Goal: Contribute content: Contribute content

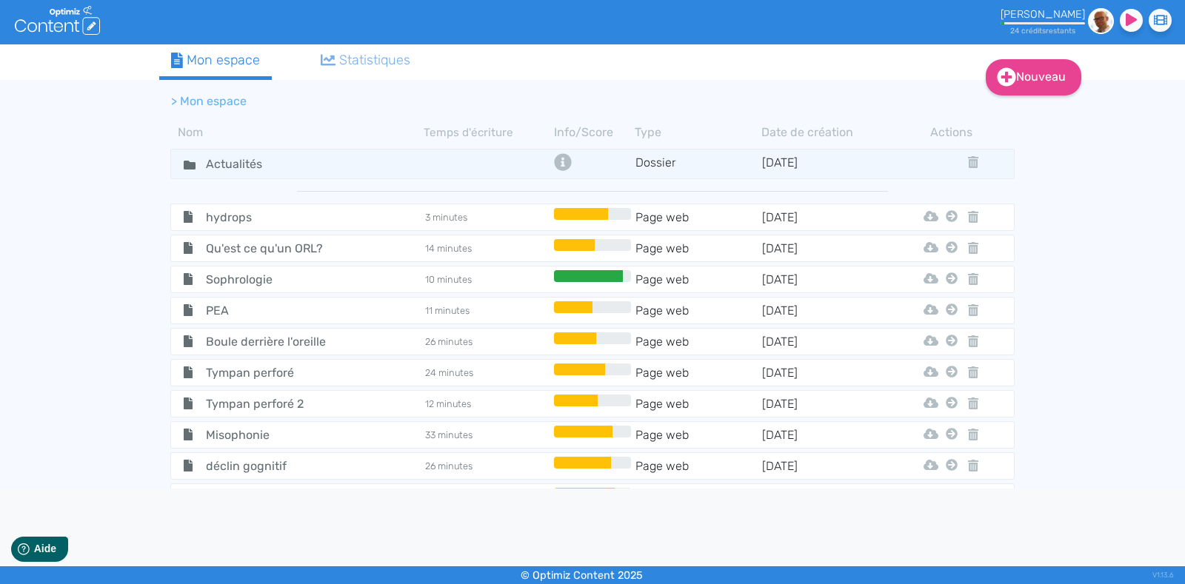
scroll to position [96, 0]
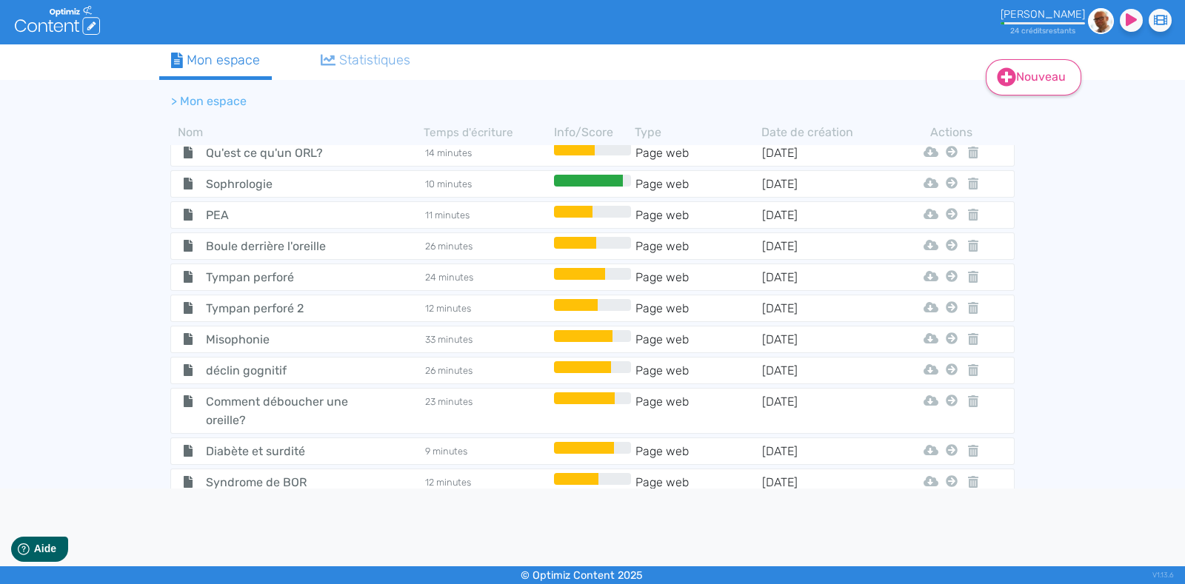
click at [1026, 73] on link "Nouveau" at bounding box center [1034, 77] width 96 height 36
click at [1018, 55] on tabset "Mon espace Statistiques > Mon espace Nom Temps d'écriture Info/Score Type Date …" at bounding box center [592, 283] width 866 height 478
click at [1012, 73] on icon at bounding box center [1007, 77] width 19 height 19
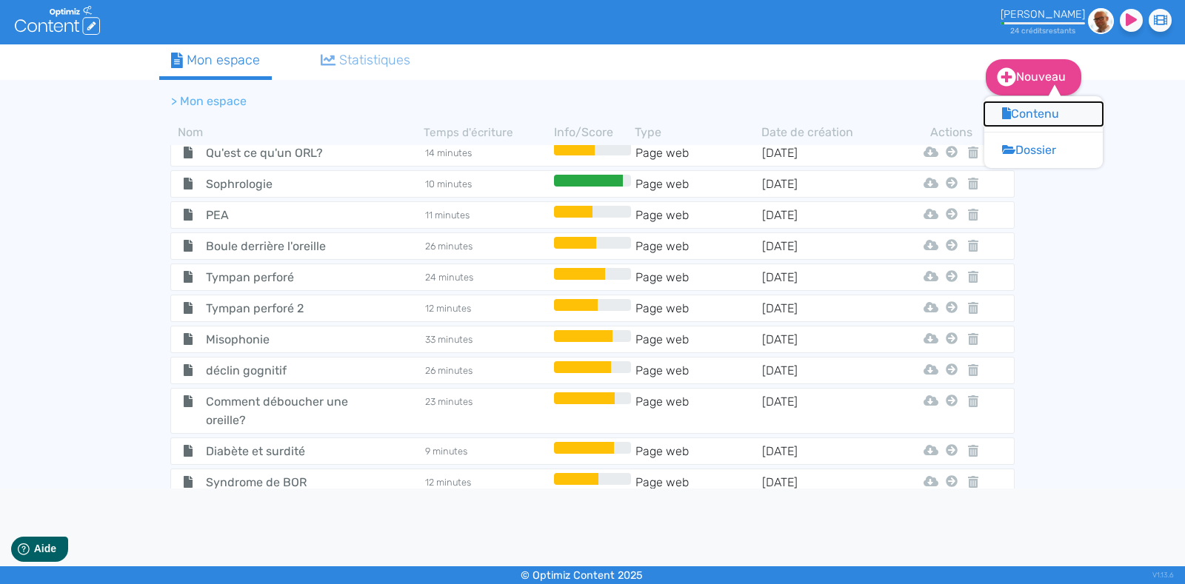
click at [1020, 113] on button "Contenu" at bounding box center [1043, 114] width 118 height 24
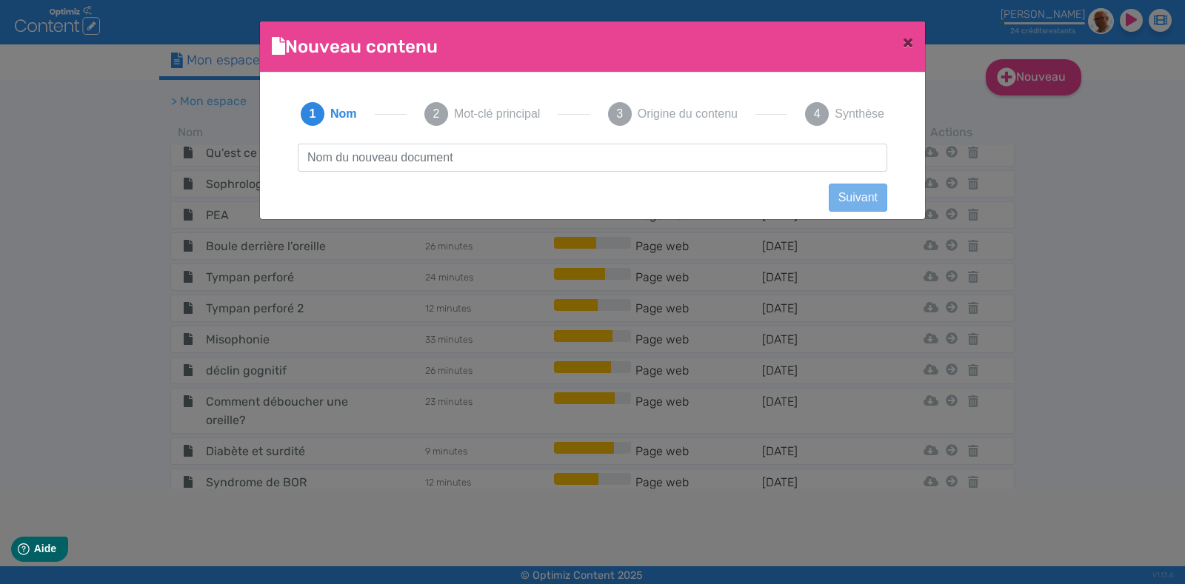
scroll to position [0, 0]
type input "Appareil auditif et démangeaisons"
click at [826, 197] on div "Appareil auditif et démangeaisons Suivant Précédent Suivant Contenu vide Créer …" at bounding box center [592, 171] width 619 height 55
click at [856, 197] on button "Suivant" at bounding box center [858, 198] width 59 height 28
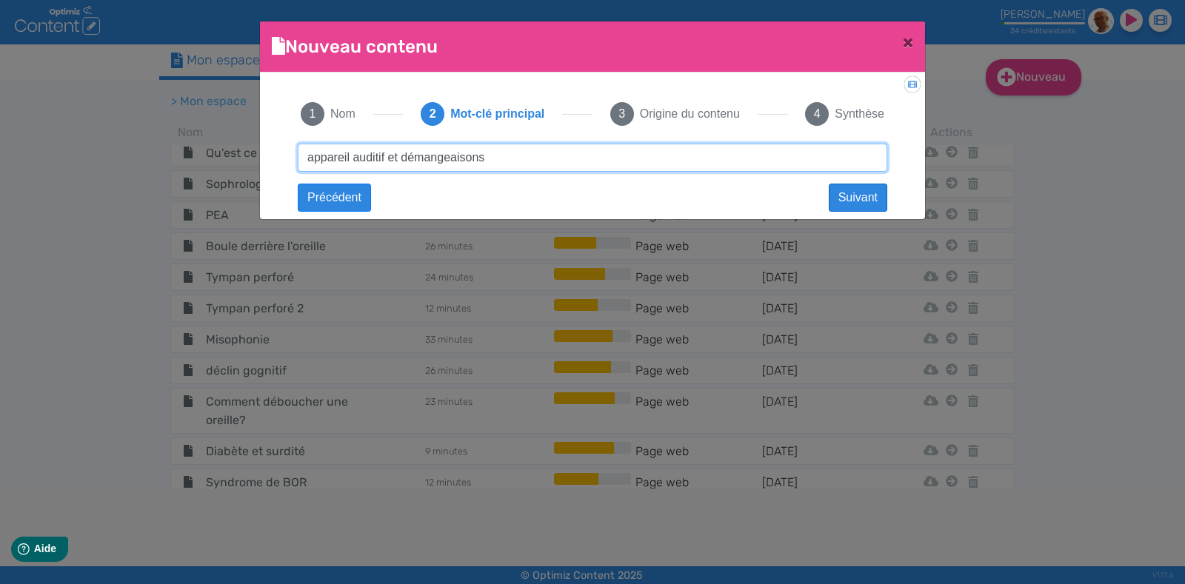
type input "appareil auditif et démangeaisons"
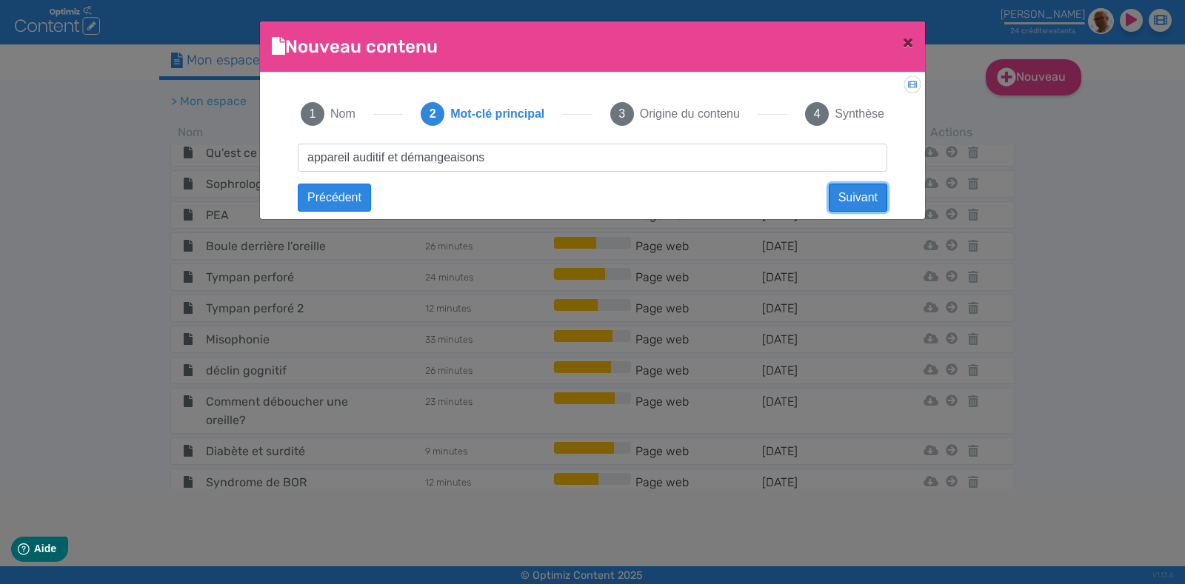
click at [844, 194] on button "Suivant" at bounding box center [858, 198] width 59 height 28
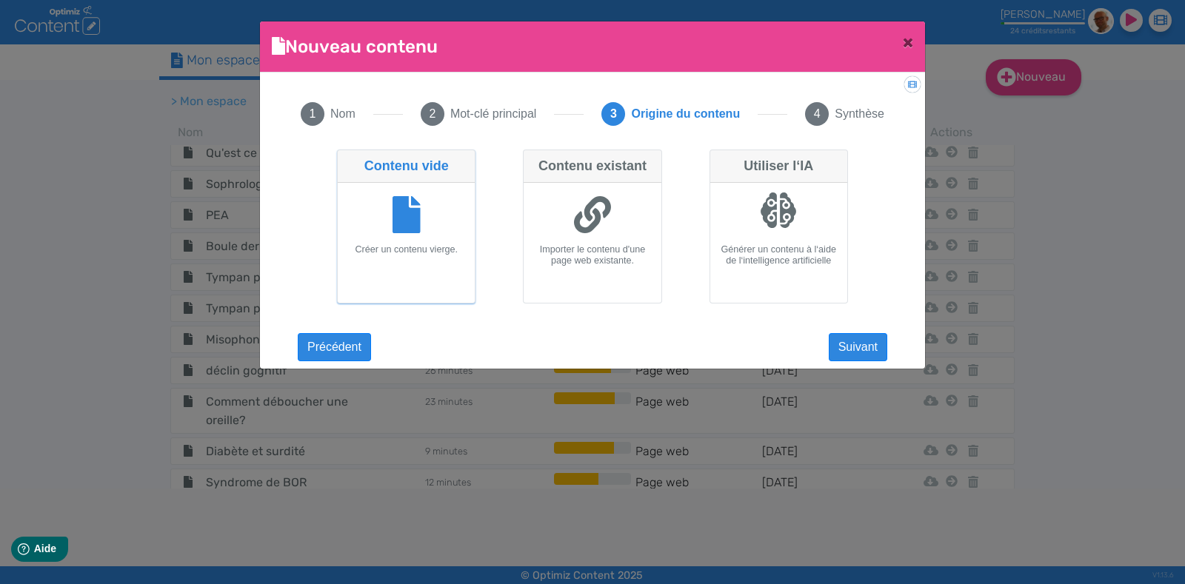
click at [400, 207] on icon at bounding box center [407, 214] width 28 height 37
click at [347, 159] on input "Contenu vide Créer un contenu vierge." at bounding box center [342, 155] width 10 height 10
click at [854, 345] on button "Suivant" at bounding box center [858, 347] width 59 height 28
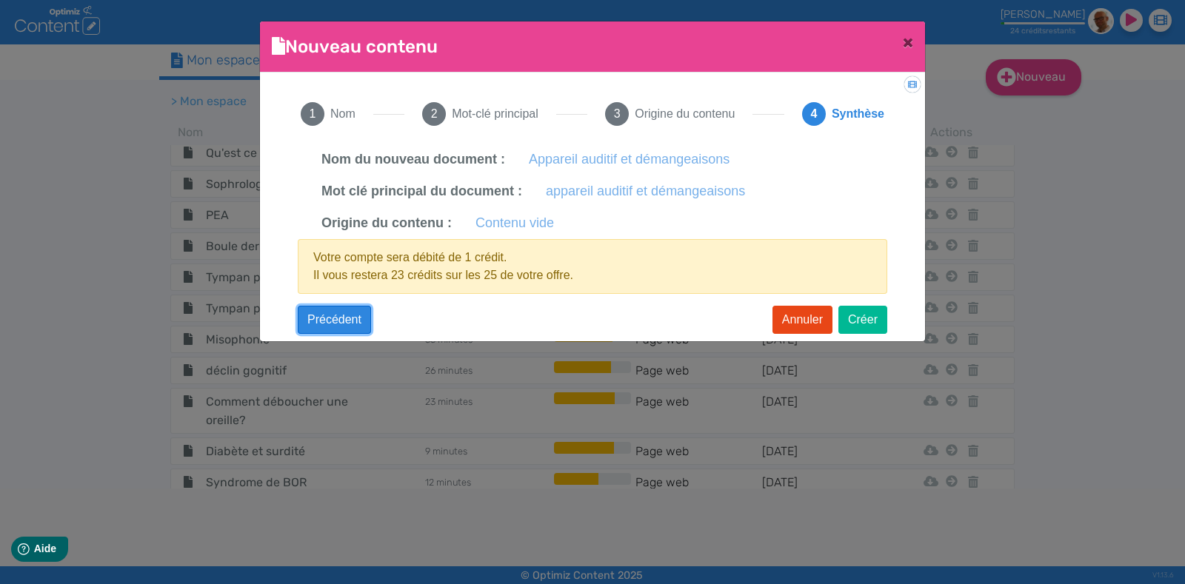
click at [332, 318] on button "Précédent" at bounding box center [334, 320] width 73 height 28
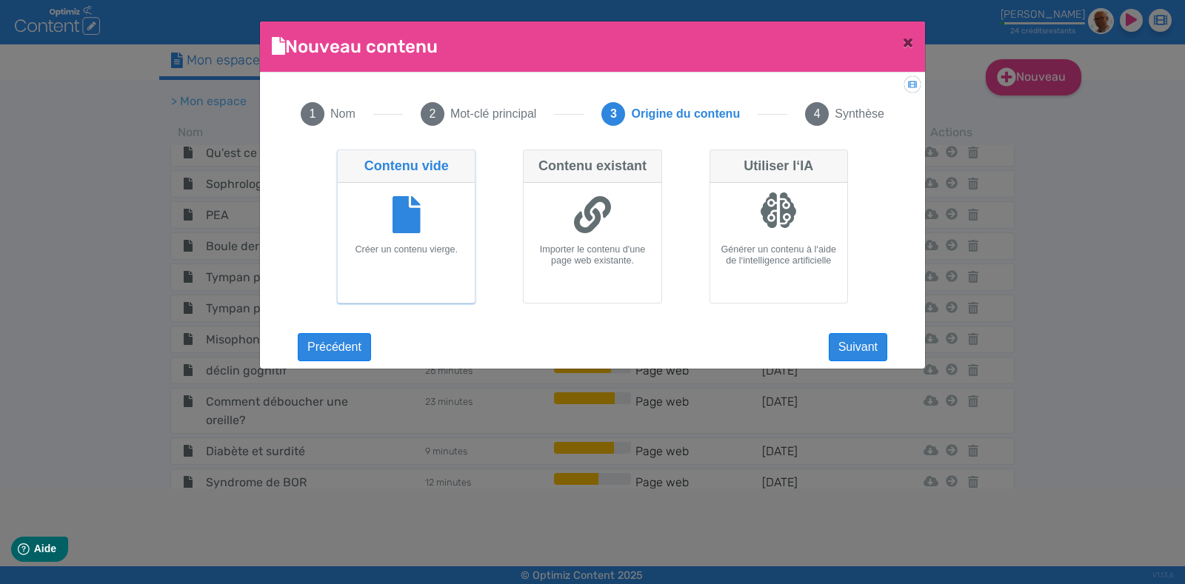
click at [770, 223] on div at bounding box center [778, 210] width 37 height 37
click at [719, 159] on input "Utiliser l‘IA Générer un contenu à l‘aide de l‘intelligence artificielle" at bounding box center [714, 155] width 10 height 10
radio input "true"
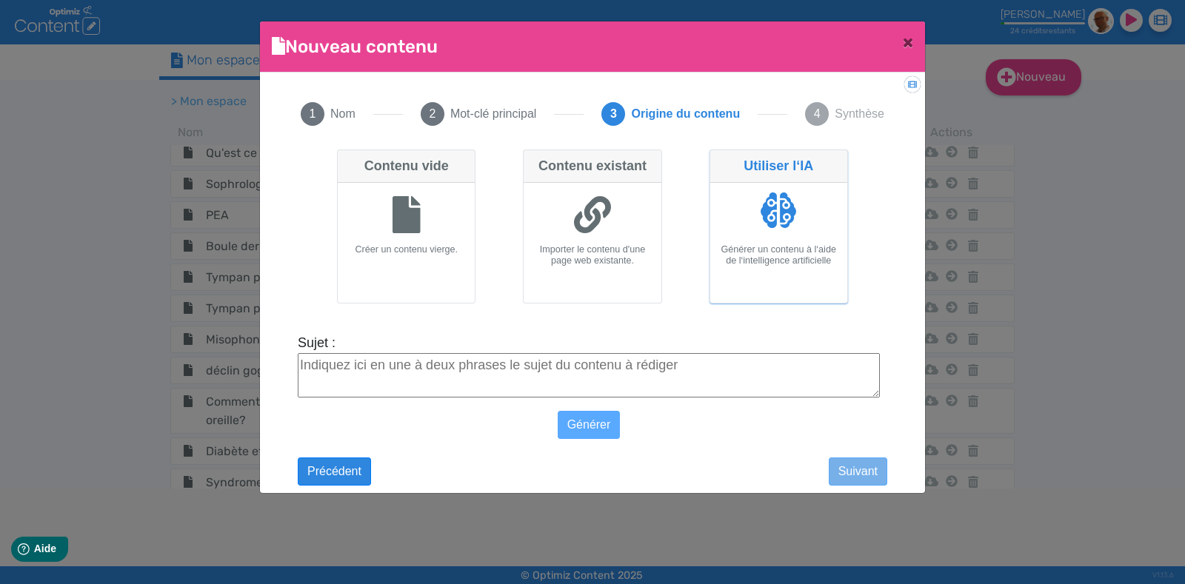
click at [390, 368] on textarea "Sujet :" at bounding box center [589, 375] width 582 height 44
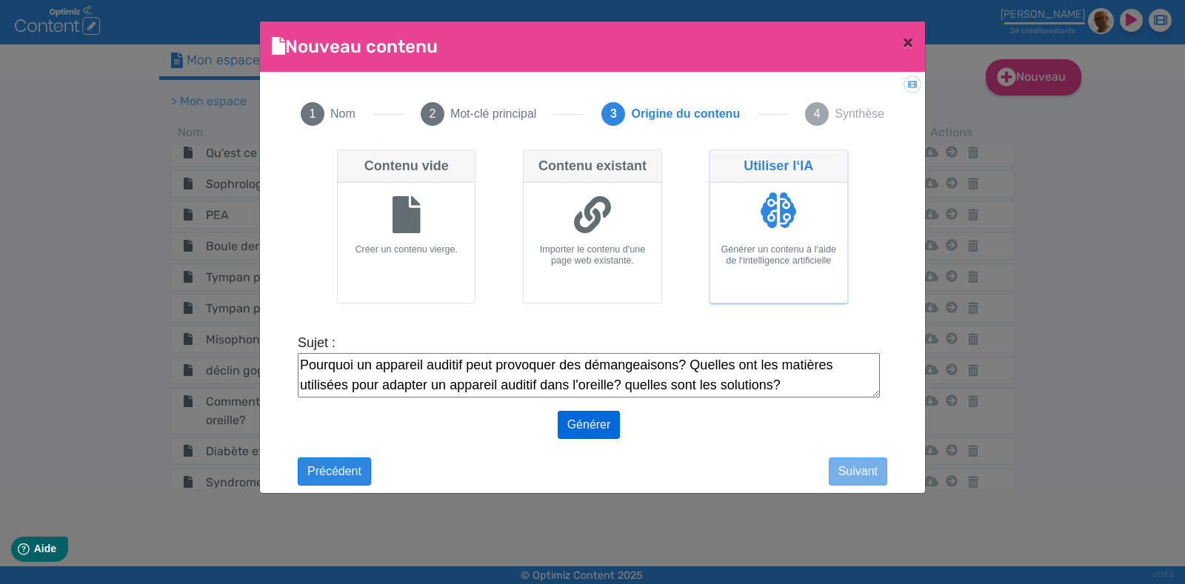
type textarea "Pourquoi un appareil auditif peut provoquer des démangeaisons? Quelles ont les …"
click at [594, 430] on button "Générer" at bounding box center [589, 425] width 63 height 28
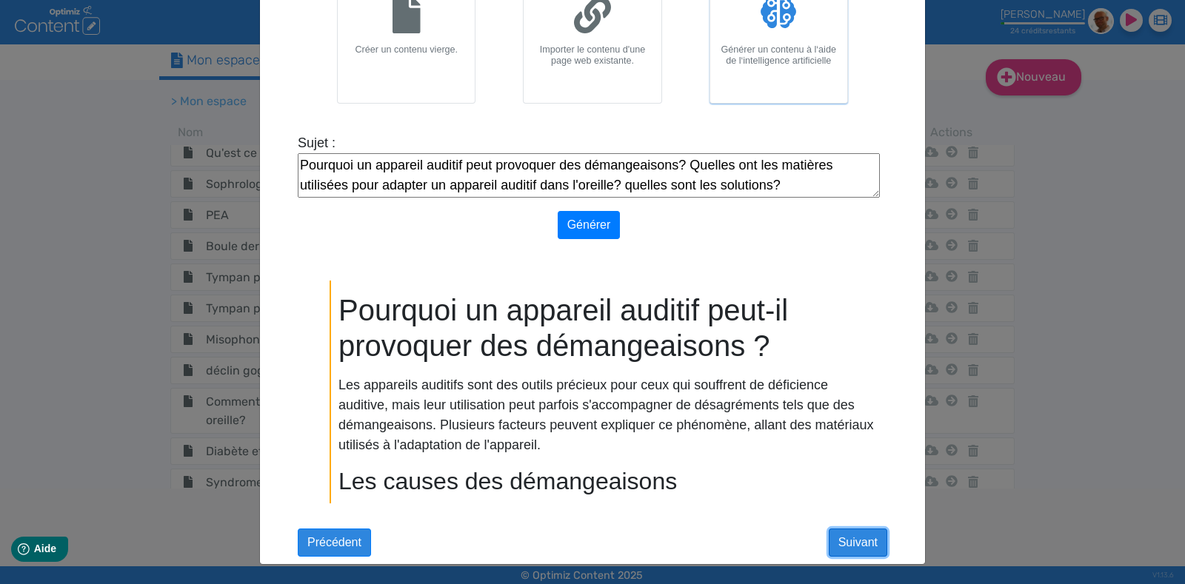
click at [841, 532] on button "Suivant" at bounding box center [858, 543] width 59 height 28
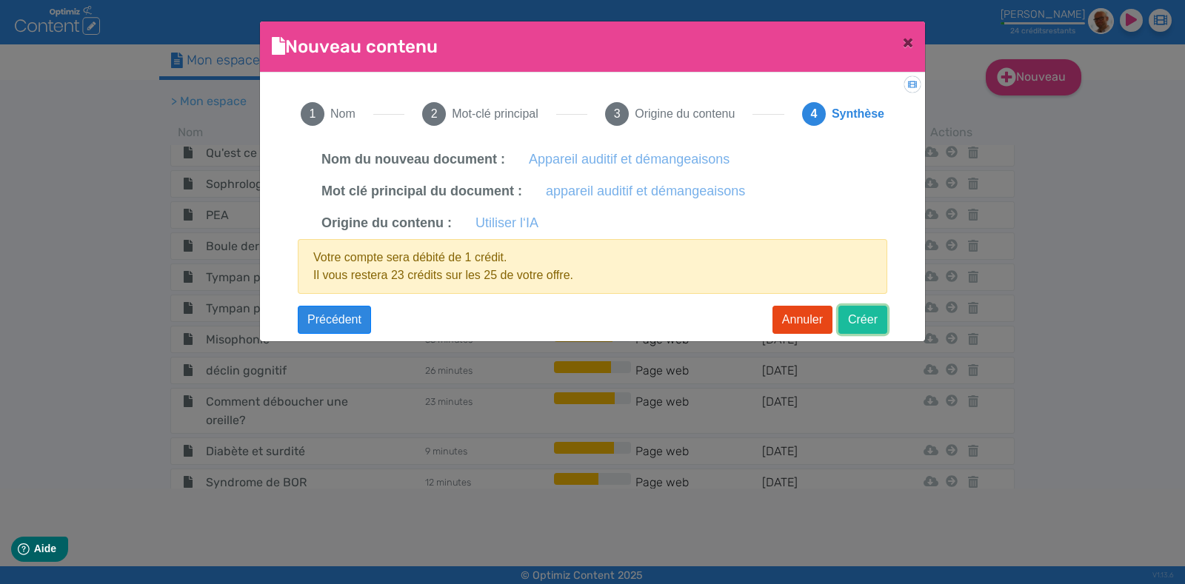
click at [869, 314] on button "Créer" at bounding box center [862, 320] width 49 height 28
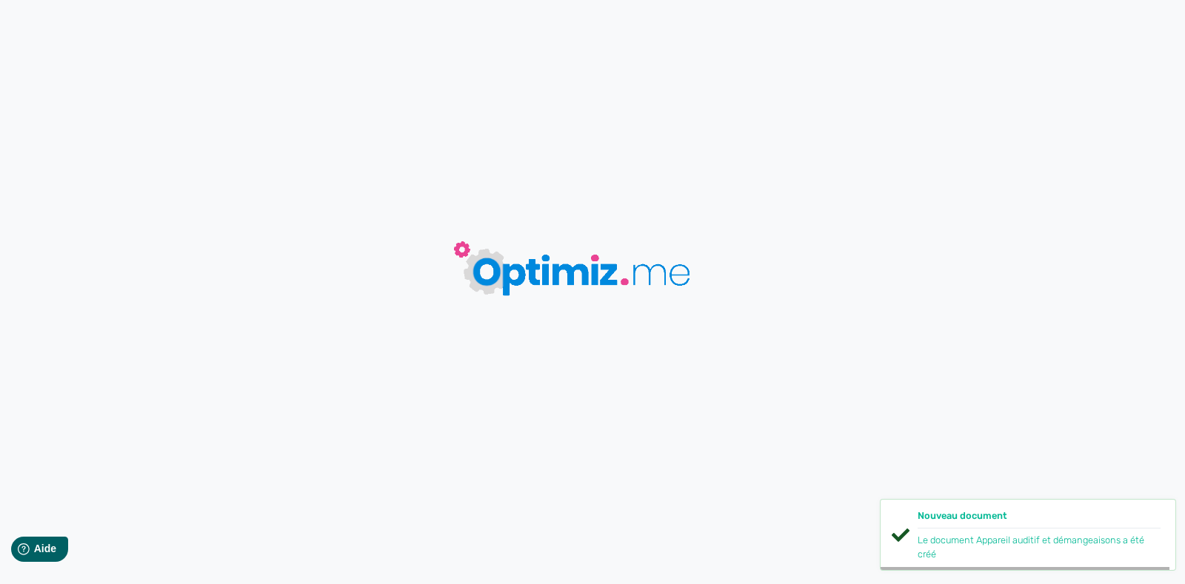
type input "Appareil auditif et démangeaisons"
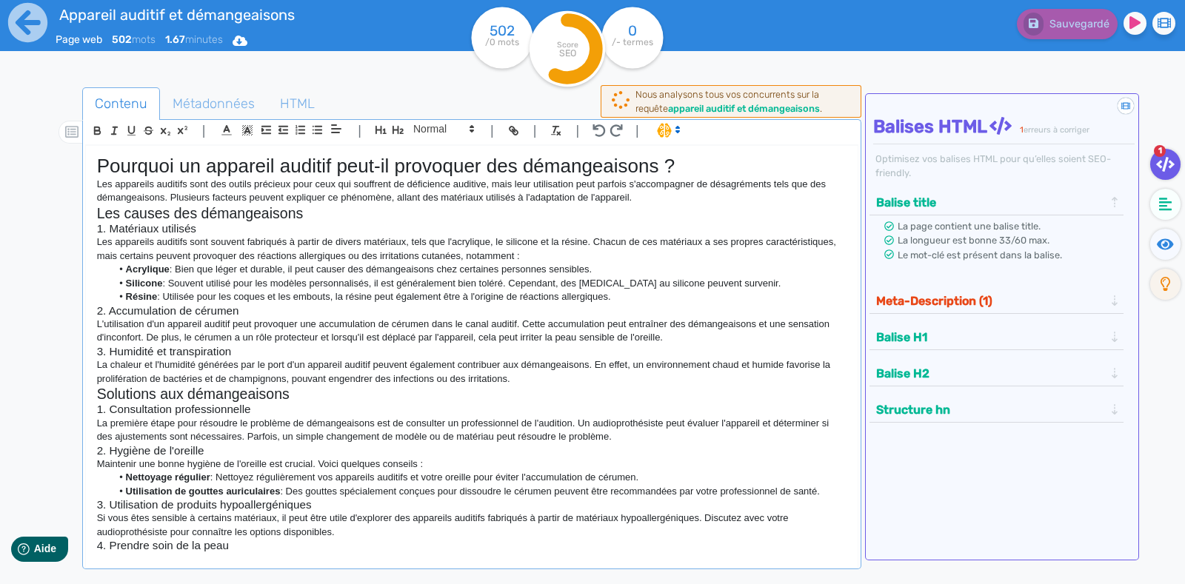
click at [99, 161] on h1 "Pourquoi un appareil auditif peut-il provoquer des démangeaisons ?" at bounding box center [471, 166] width 749 height 23
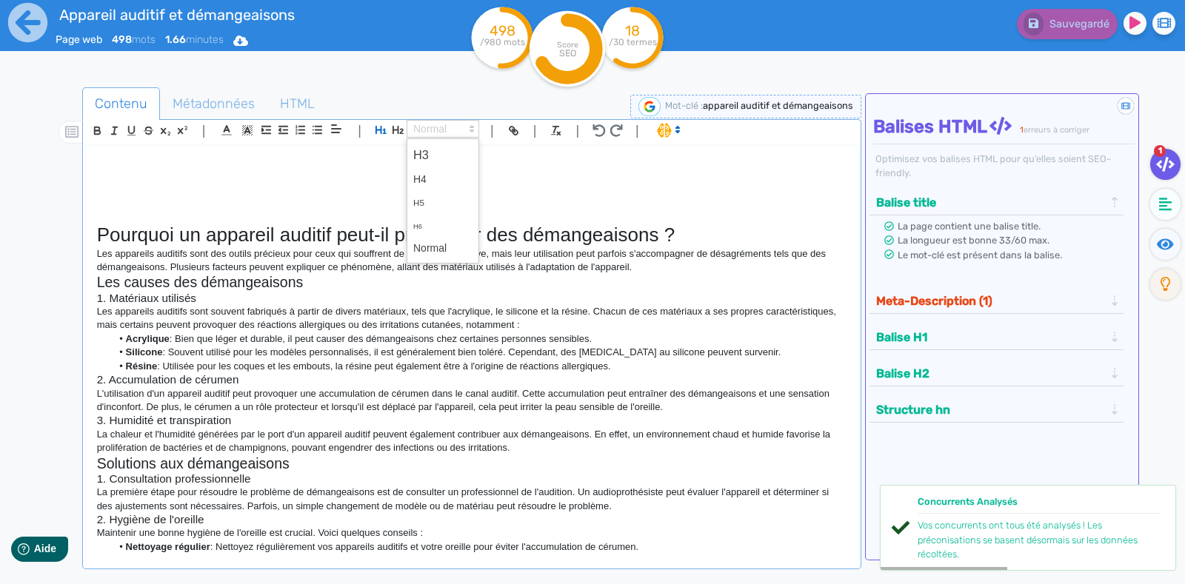
click at [427, 133] on span at bounding box center [443, 129] width 73 height 18
click at [310, 159] on h1 at bounding box center [471, 166] width 749 height 23
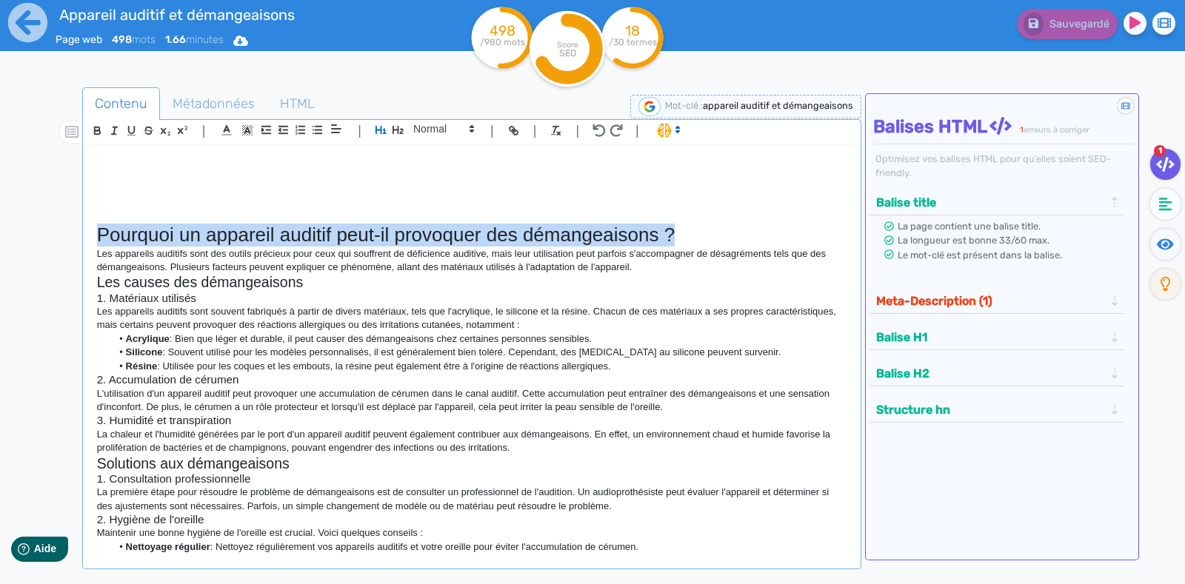
drag, startPoint x: 678, startPoint y: 232, endPoint x: 85, endPoint y: 231, distance: 593.2
click at [86, 231] on div "Pourquoi un appareil auditif peut-il provoquer des démangeaisons ? Les appareil…" at bounding box center [472, 350] width 772 height 409
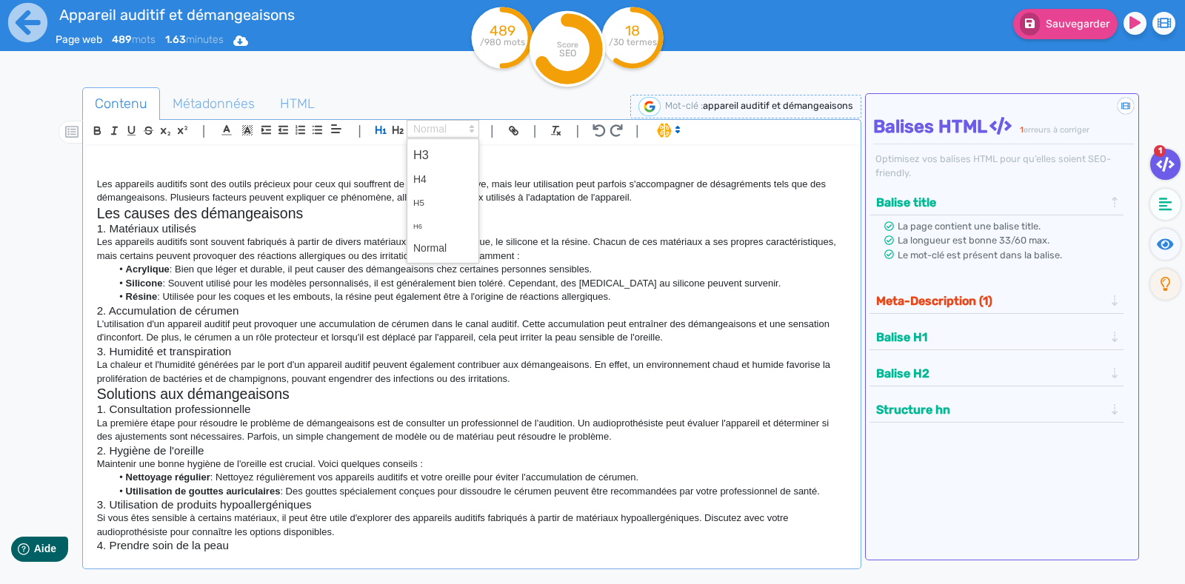
click at [432, 127] on span at bounding box center [443, 129] width 73 height 18
click at [435, 250] on span at bounding box center [442, 248] width 59 height 23
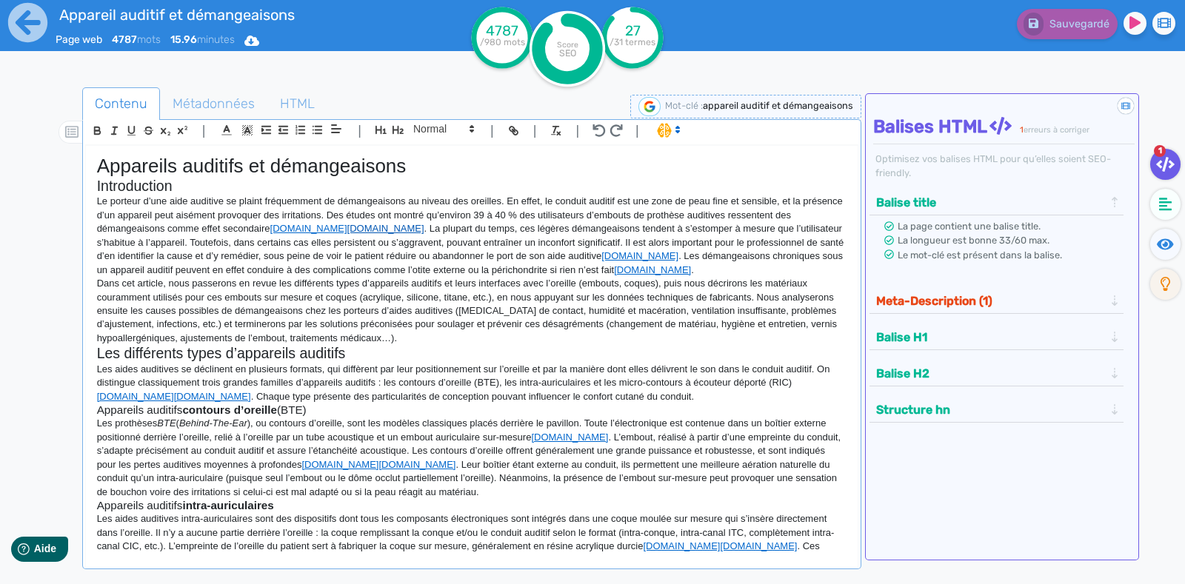
drag, startPoint x: 289, startPoint y: 231, endPoint x: 451, endPoint y: 232, distance: 162.2
click at [451, 232] on p "Le porteur d’une aide auditive se plaint fréquemment de démangeaisons au niveau…" at bounding box center [471, 236] width 749 height 82
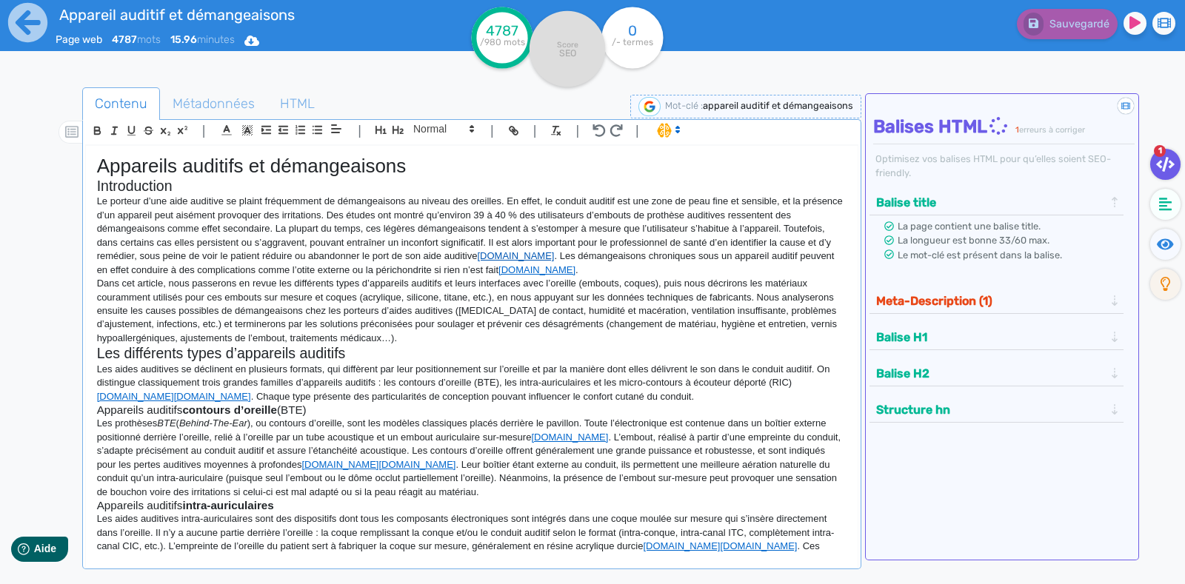
drag, startPoint x: 533, startPoint y: 251, endPoint x: 603, endPoint y: 256, distance: 69.8
click at [554, 256] on link "[DOMAIN_NAME]" at bounding box center [515, 255] width 77 height 11
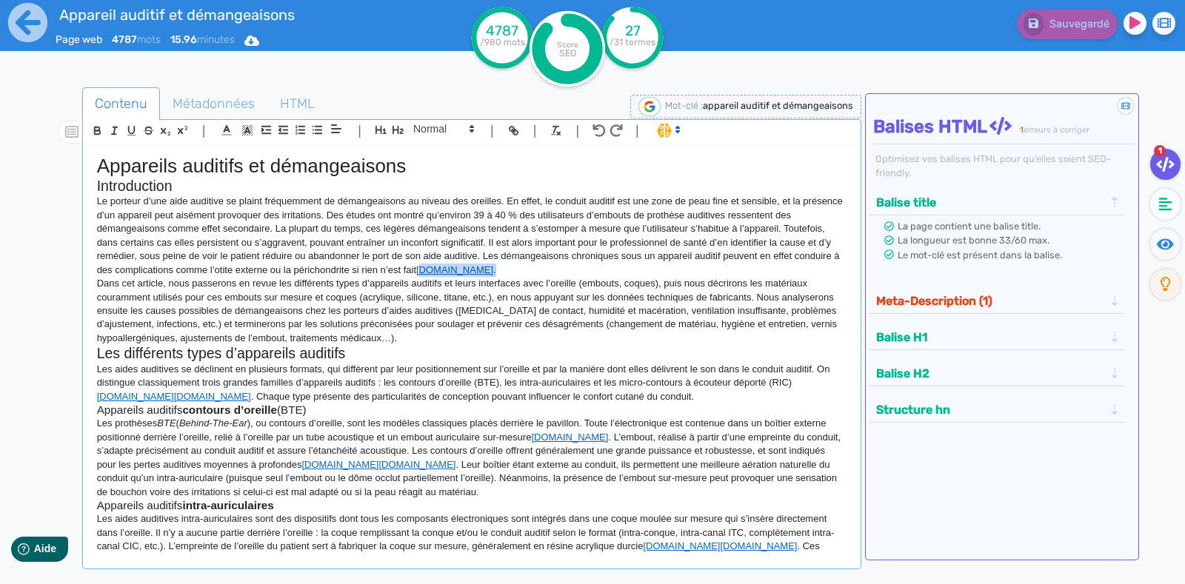
drag, startPoint x: 561, startPoint y: 267, endPoint x: 492, endPoint y: 264, distance: 68.9
click at [492, 264] on p "Le porteur d’une aide auditive se plaint fréquemment de démangeaisons au niveau…" at bounding box center [471, 236] width 749 height 82
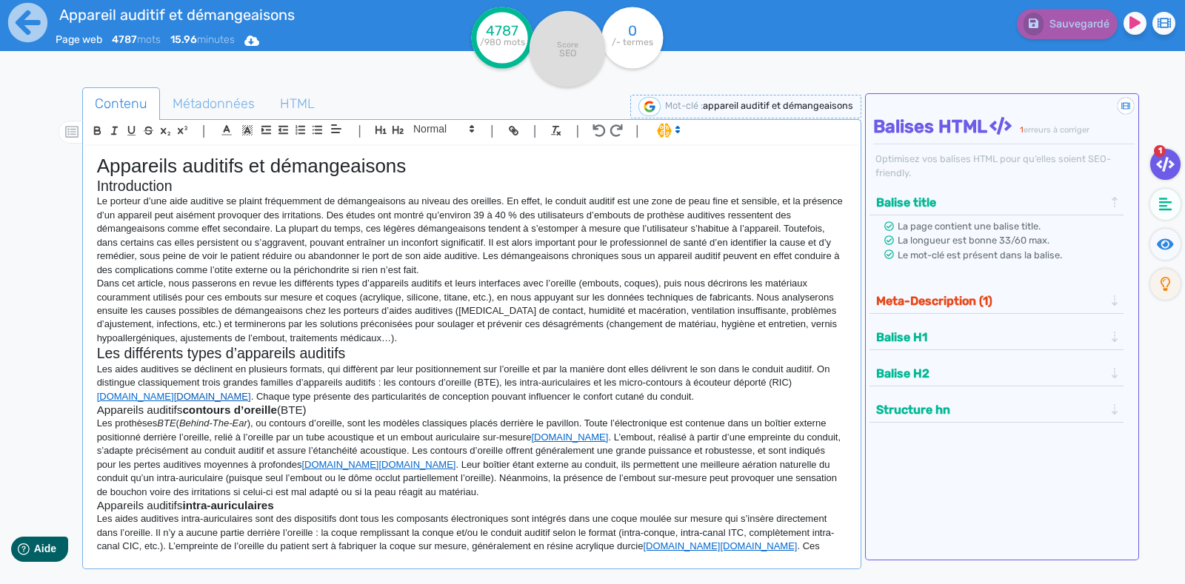
drag, startPoint x: 97, startPoint y: 397, endPoint x: 202, endPoint y: 397, distance: 105.2
click at [202, 397] on p "Les aides auditives se déclinent en plusieurs formats, qui diffèrent par leur p…" at bounding box center [471, 383] width 749 height 41
click at [205, 393] on p "Les aides auditives se déclinent en plusieurs formats, qui diffèrent par leur p…" at bounding box center [471, 383] width 749 height 41
drag, startPoint x: 204, startPoint y: 394, endPoint x: 84, endPoint y: 395, distance: 120.0
click at [84, 395] on div "| | H3 H4 H5 H6 Normal | | | | Appareils auditifs et démangeaisons Introduction…" at bounding box center [471, 344] width 779 height 450
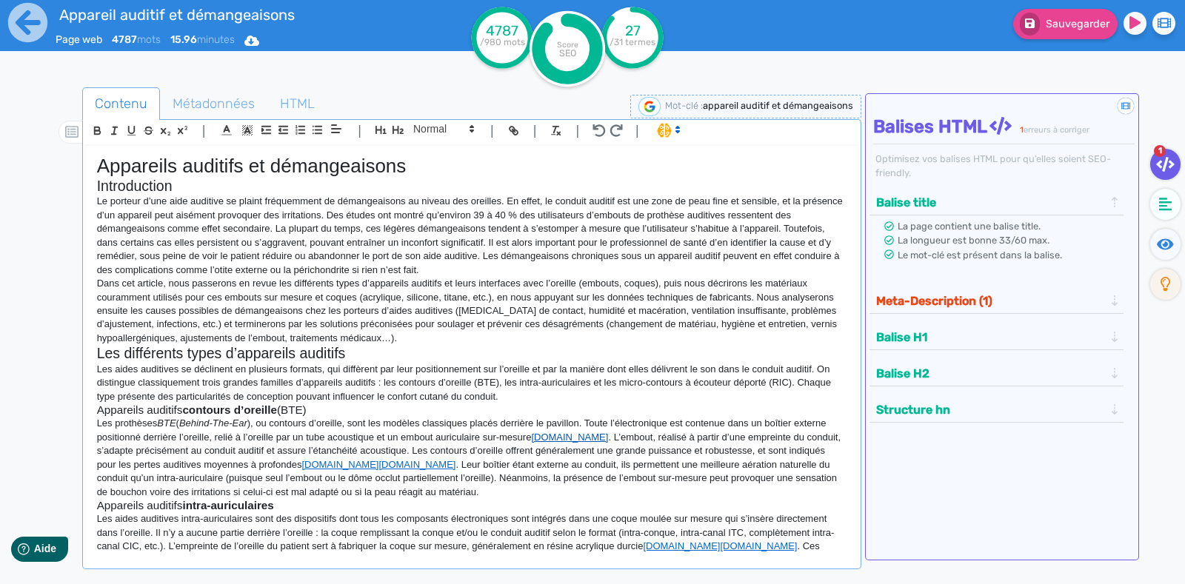
click at [533, 438] on link "[DOMAIN_NAME]" at bounding box center [569, 437] width 77 height 11
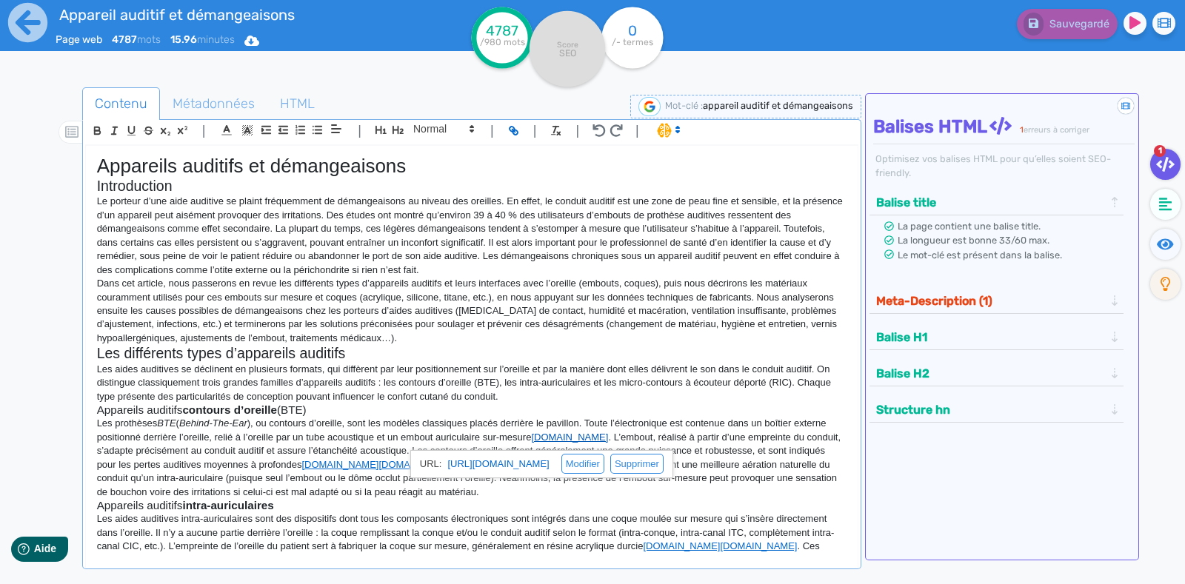
drag, startPoint x: 596, startPoint y: 433, endPoint x: 532, endPoint y: 434, distance: 63.7
click at [532, 434] on p "Les prothèses BTE ( Behind-The-Ear ), ou contours d’oreille, sont les modèles c…" at bounding box center [471, 458] width 749 height 82
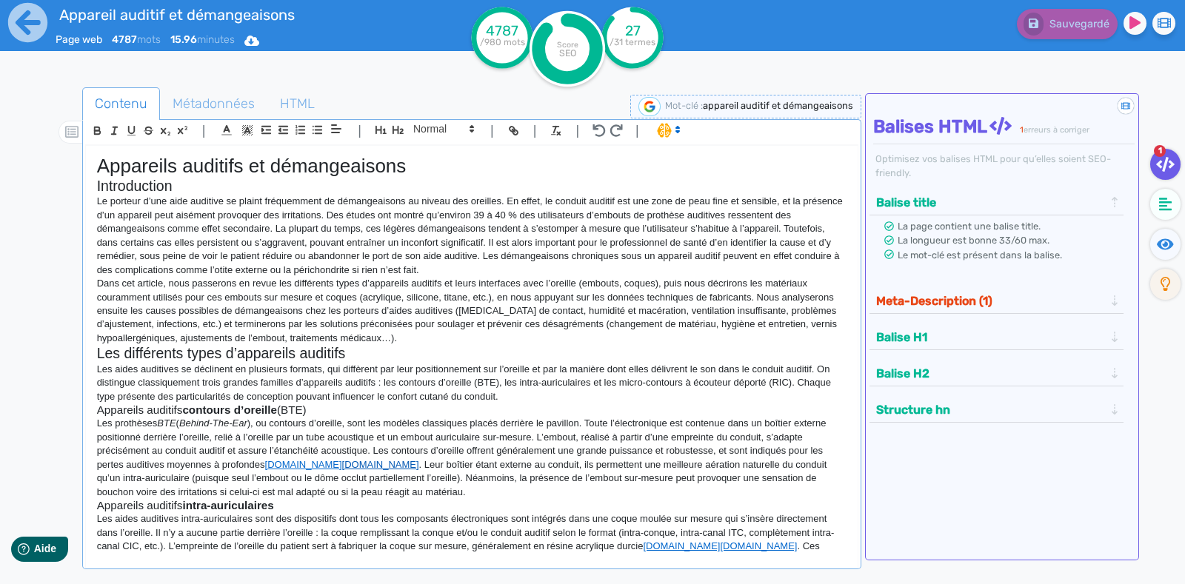
click at [393, 464] on link "[DOMAIN_NAME]" at bounding box center [380, 464] width 77 height 11
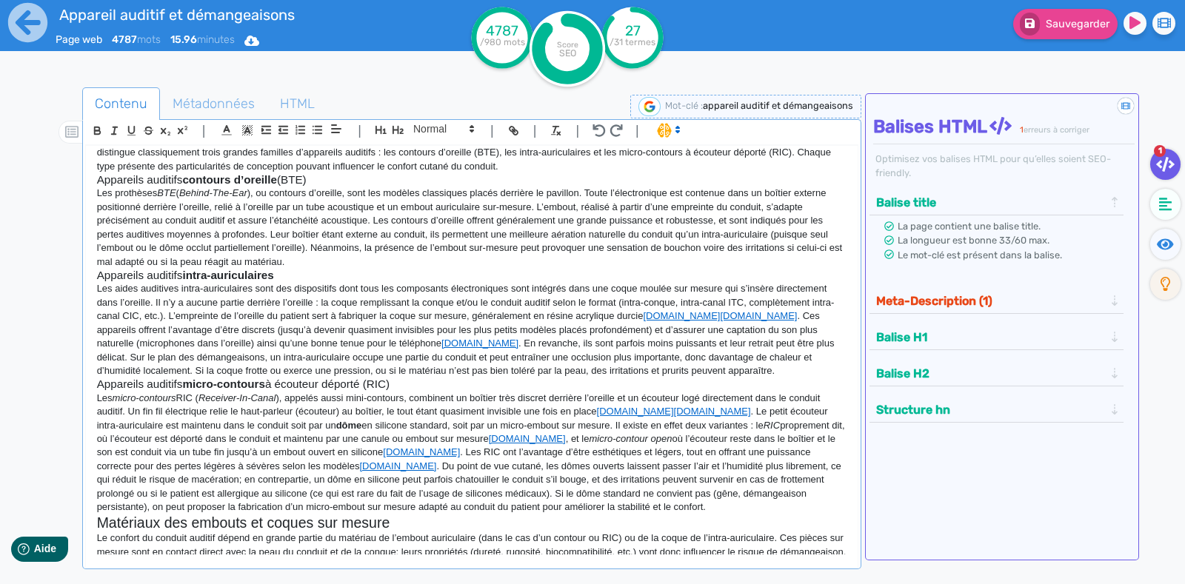
scroll to position [253, 0]
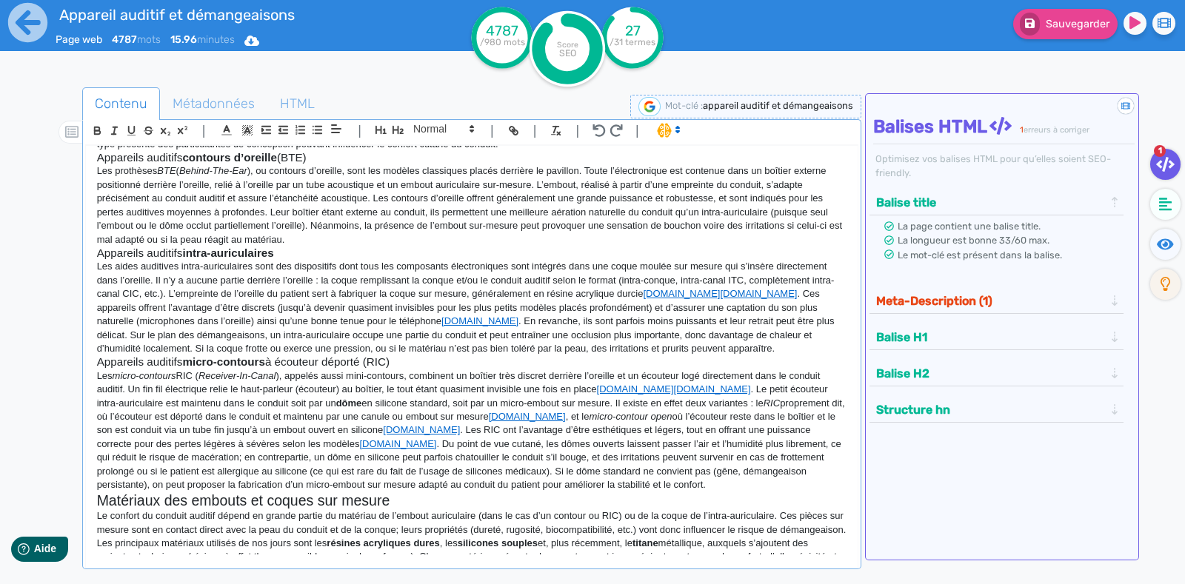
click at [797, 290] on p "Les aides auditives intra-auriculaires sont des dispositifs dont tous les compo…" at bounding box center [471, 308] width 749 height 96
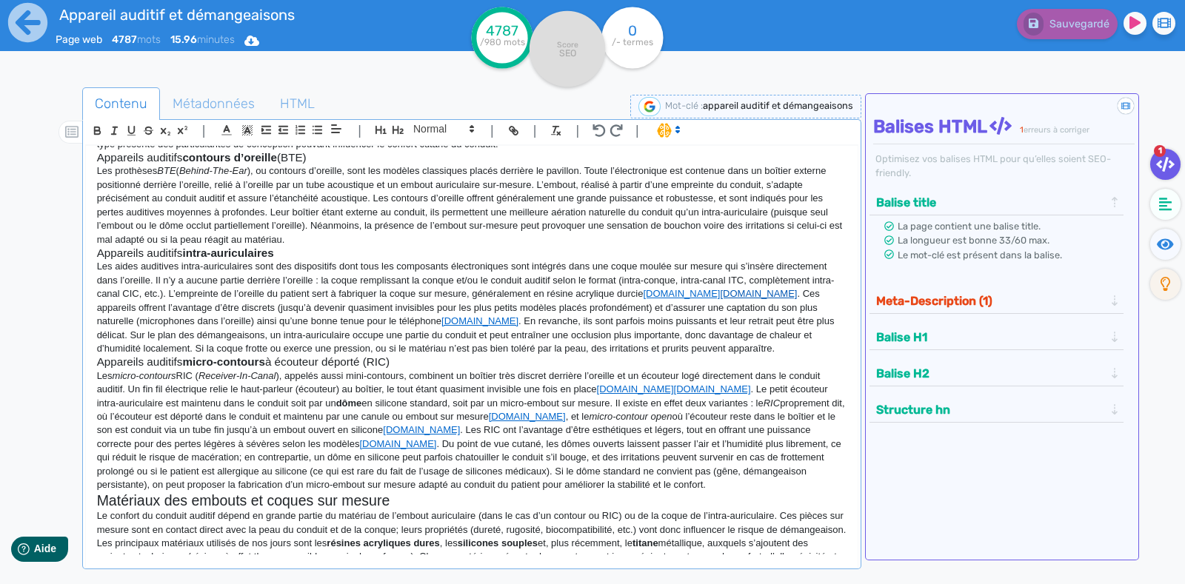
click at [792, 294] on link "[DOMAIN_NAME]" at bounding box center [758, 293] width 77 height 11
click at [795, 292] on link "[DOMAIN_NAME]" at bounding box center [758, 293] width 77 height 11
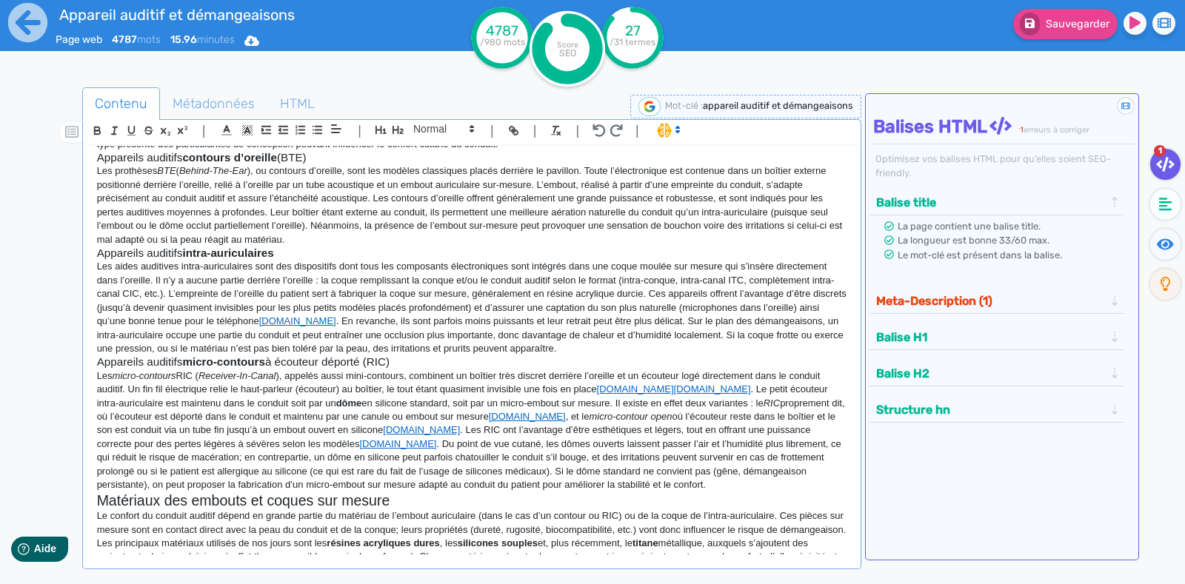
click at [347, 317] on p "Les aides auditives intra-auriculaires sont des dispositifs dont tous les compo…" at bounding box center [471, 308] width 749 height 96
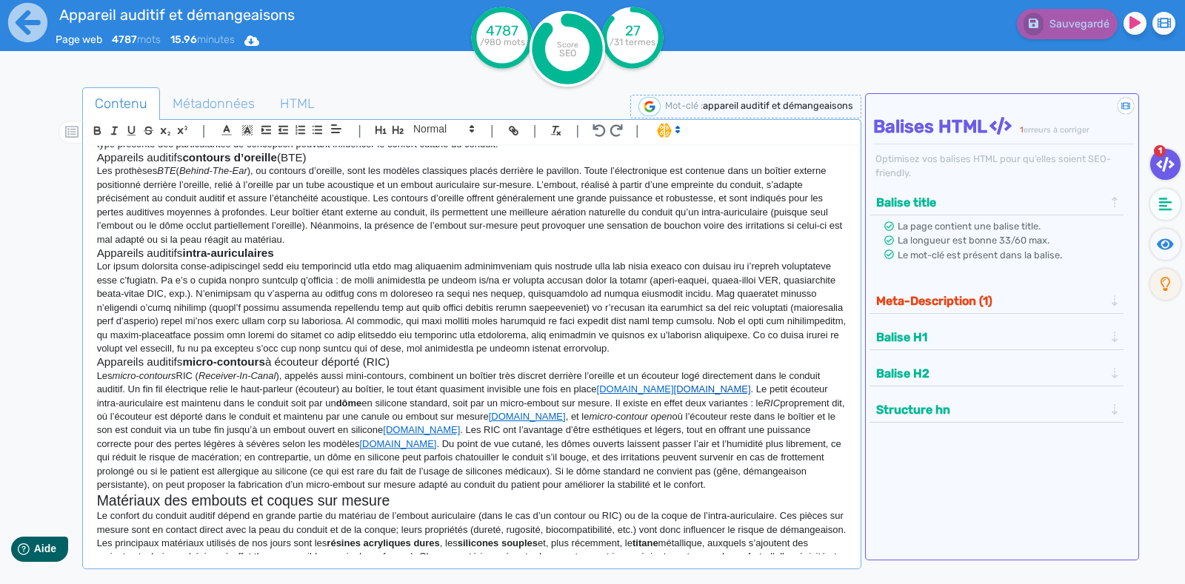
click at [726, 387] on link "[DOMAIN_NAME]" at bounding box center [712, 389] width 77 height 11
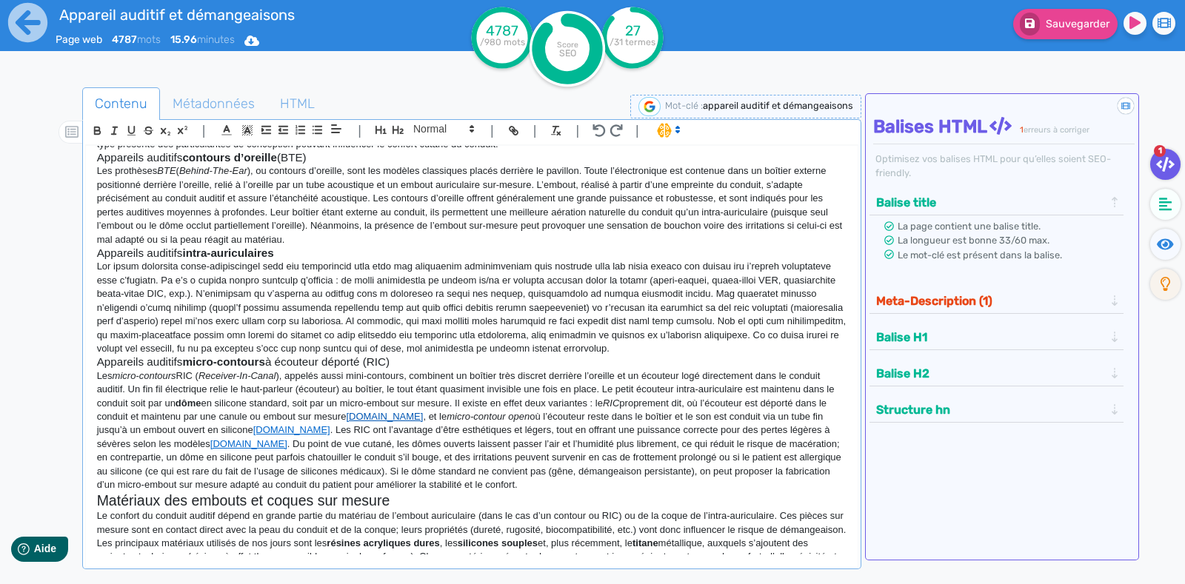
click at [423, 416] on link "[DOMAIN_NAME]" at bounding box center [384, 416] width 77 height 11
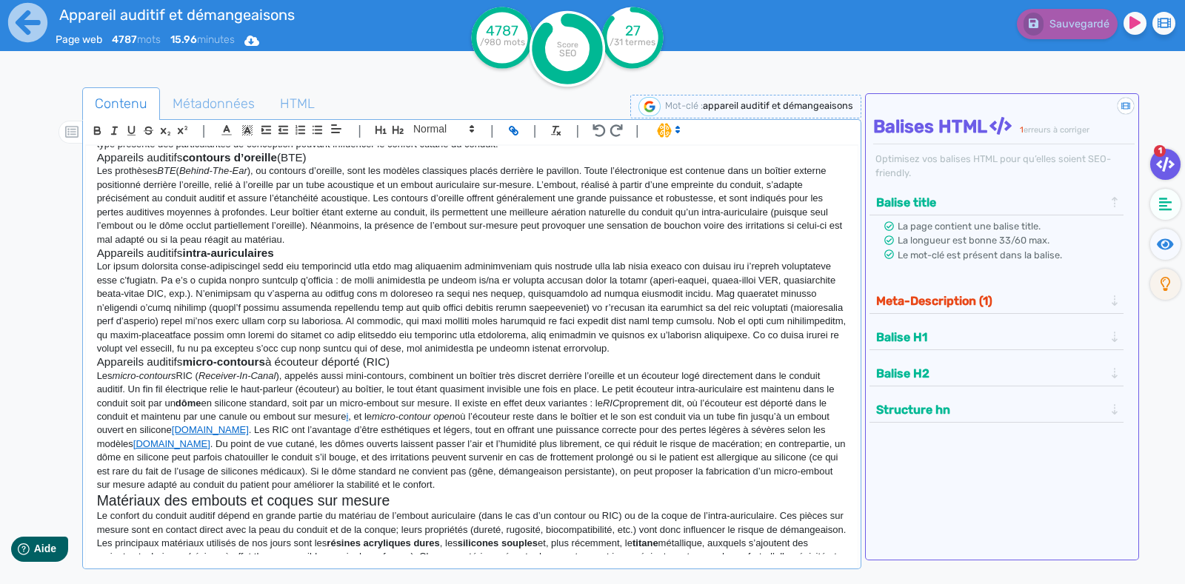
click at [287, 427] on p "Les micro-contours RIC ( Receiver-In-Canal ), appelés aussi mini-contours, comb…" at bounding box center [471, 431] width 749 height 123
click at [198, 441] on p "Les micro-contours RIC ( Receiver-In-Canal ), appelés aussi mini-contours, comb…" at bounding box center [471, 431] width 749 height 123
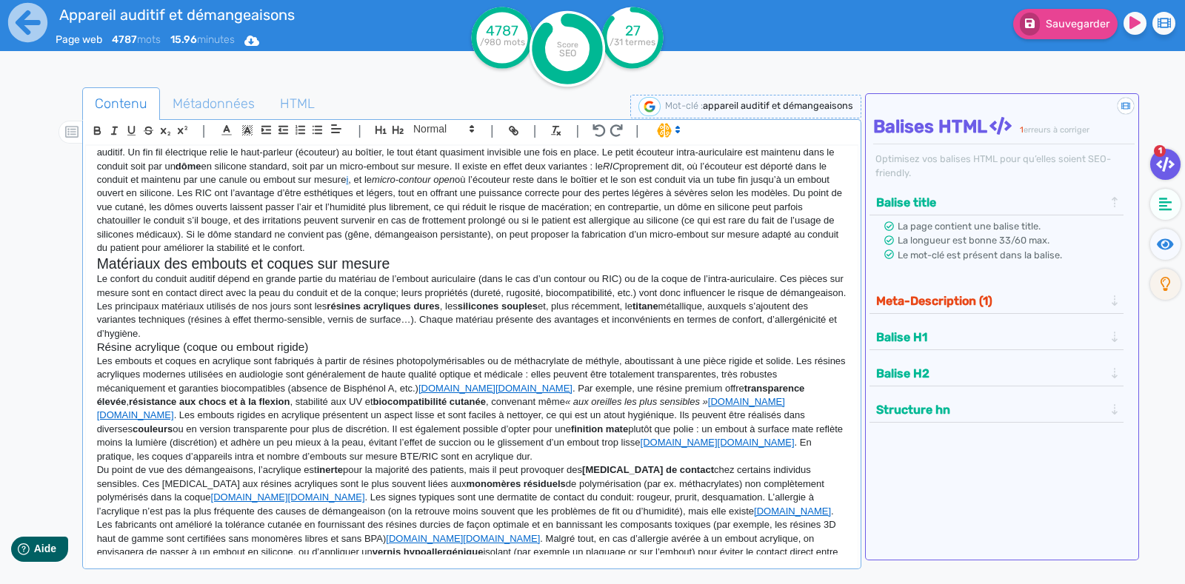
scroll to position [534, 0]
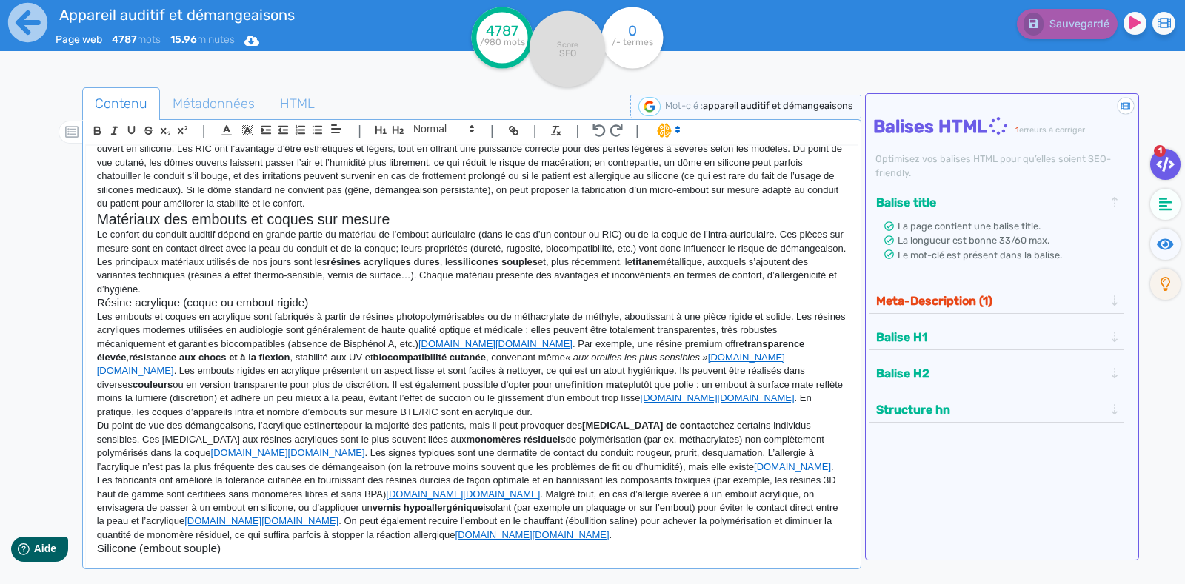
click at [543, 344] on p "Les embouts et coques en acrylique sont fabriqués à partir de résines photopoly…" at bounding box center [471, 365] width 749 height 110
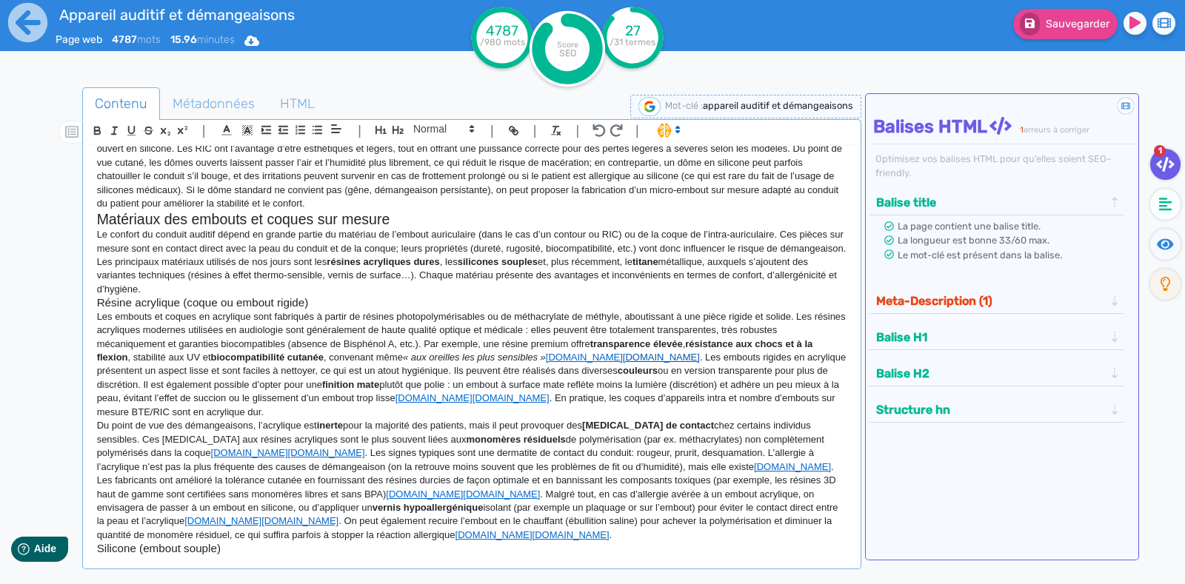
click at [672, 361] on link "[DOMAIN_NAME]" at bounding box center [661, 357] width 77 height 11
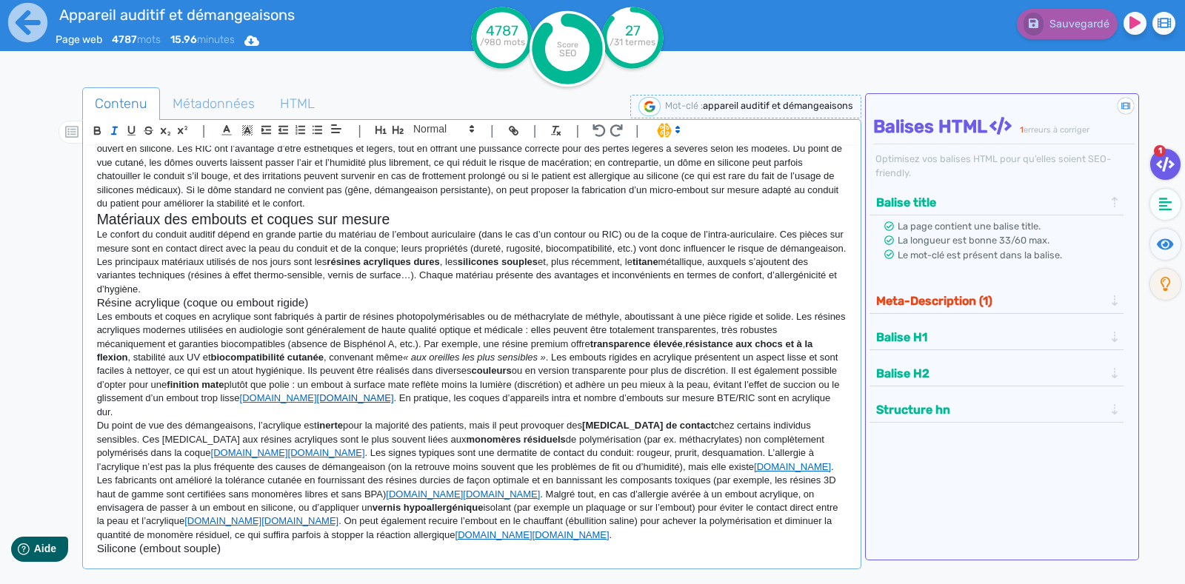
click at [394, 398] on link "[DOMAIN_NAME]" at bounding box center [355, 398] width 77 height 11
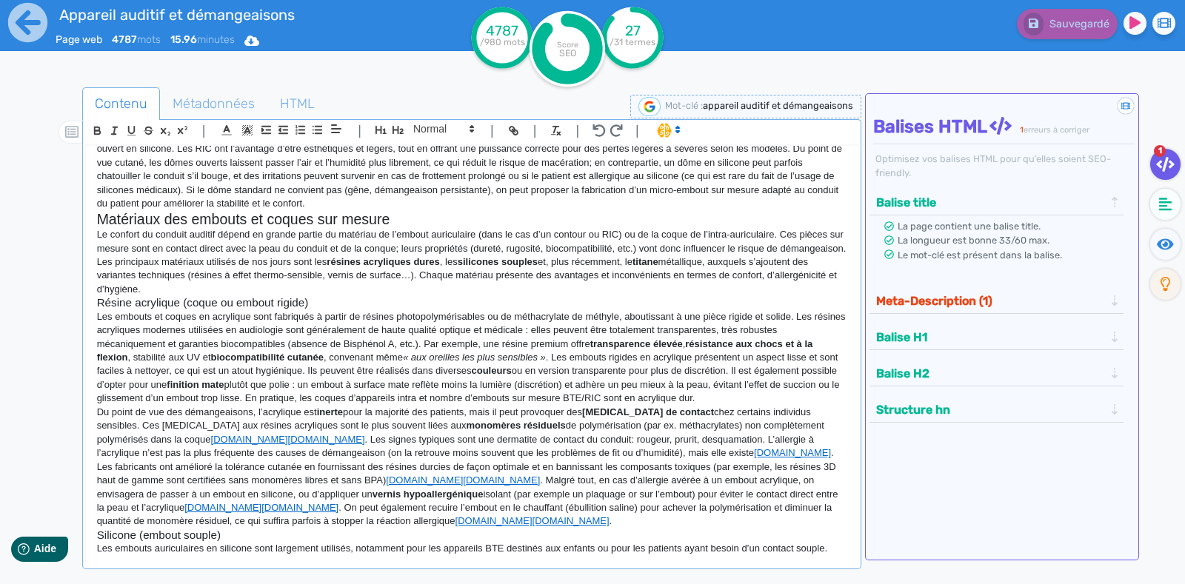
click at [299, 442] on p "Du point de vue des démangeaisons, l’acrylique est inerte pour la majorité des …" at bounding box center [471, 467] width 749 height 123
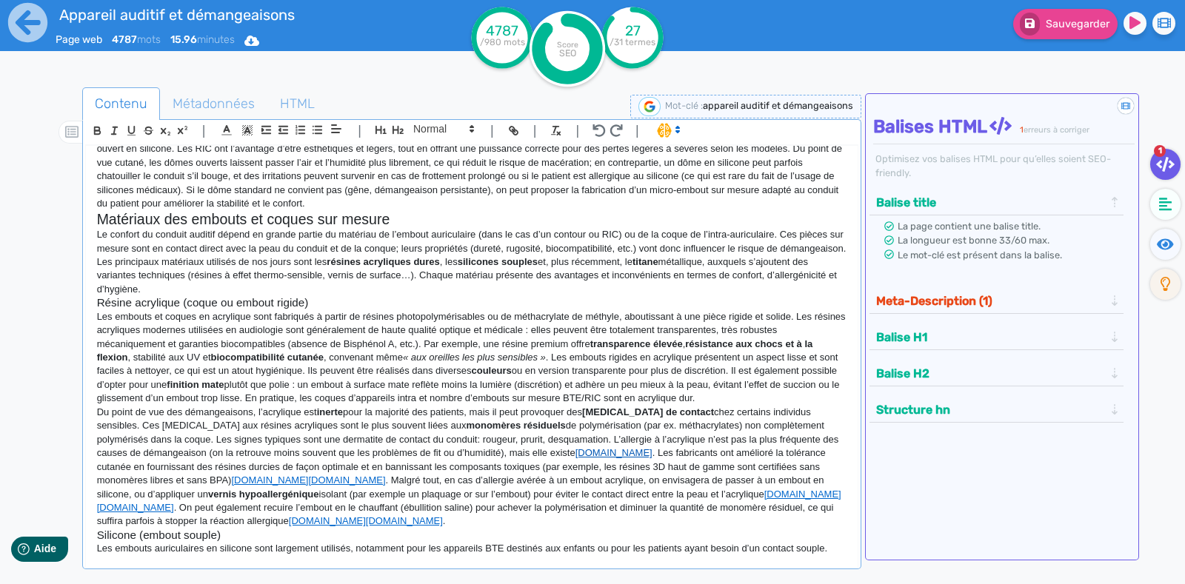
click at [614, 457] on link "[DOMAIN_NAME]" at bounding box center [613, 452] width 77 height 11
click at [255, 479] on link "[DOMAIN_NAME]" at bounding box center [293, 480] width 77 height 11
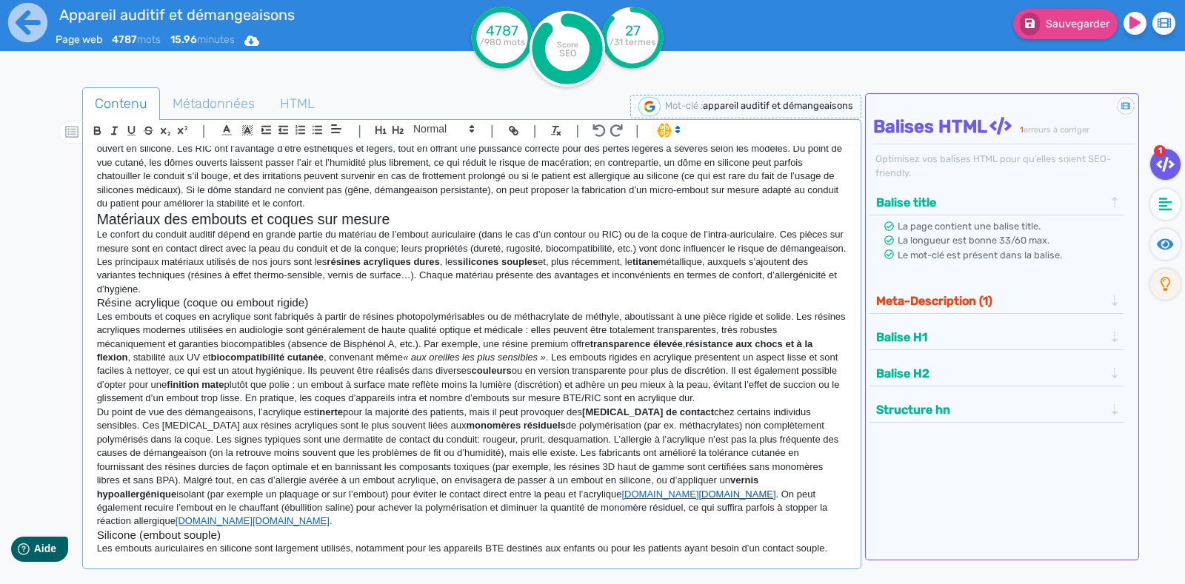
click at [699, 498] on link "[DOMAIN_NAME]" at bounding box center [737, 494] width 77 height 11
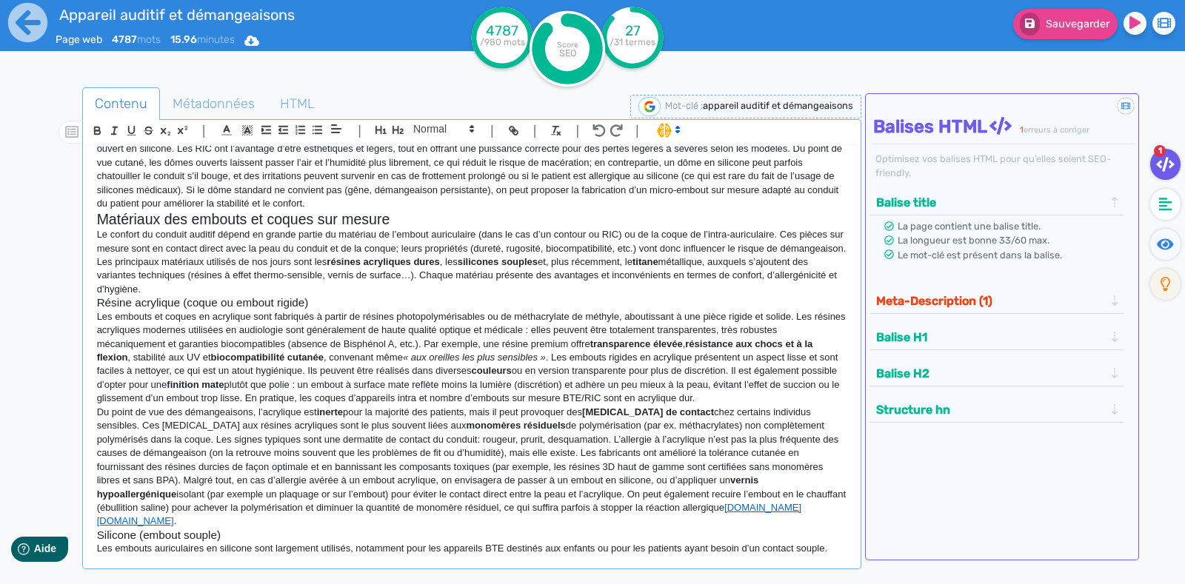
click at [804, 507] on p "Du point de vue des démangeaisons, l’acrylique est inerte pour la majorité des …" at bounding box center [471, 467] width 749 height 123
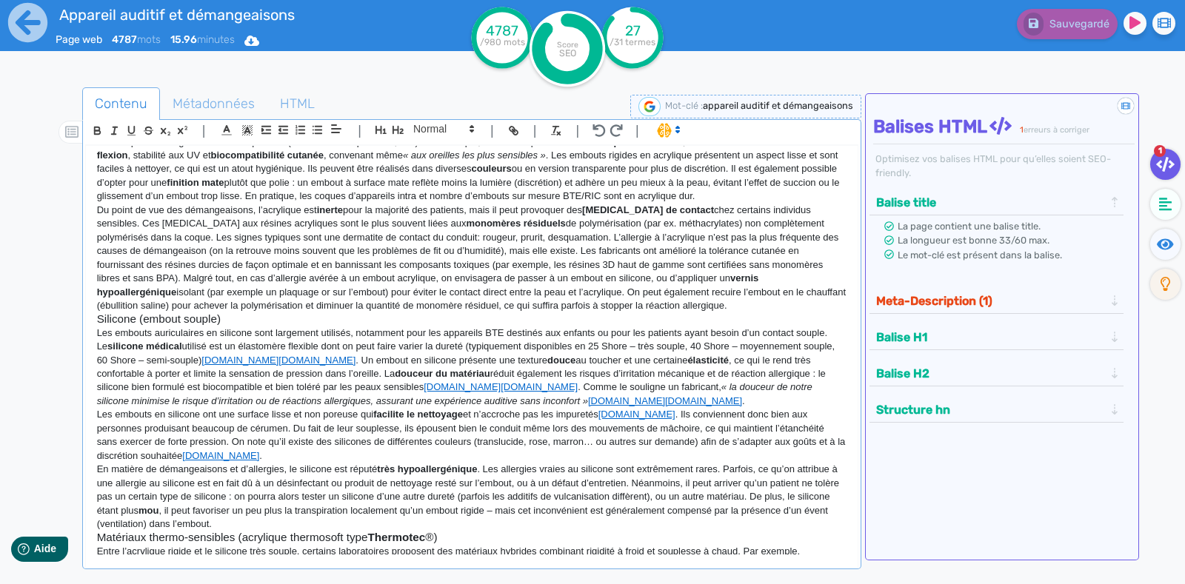
scroll to position [758, 0]
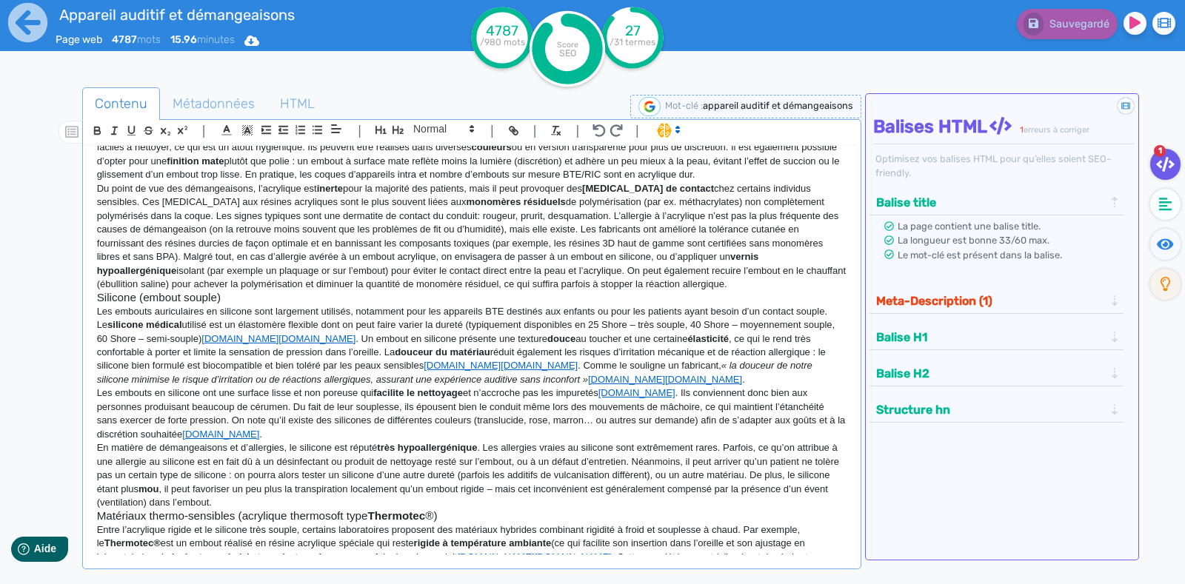
click at [370, 342] on p "Les embouts auriculaires en silicone sont largement utilisés, notamment pour le…" at bounding box center [471, 346] width 749 height 82
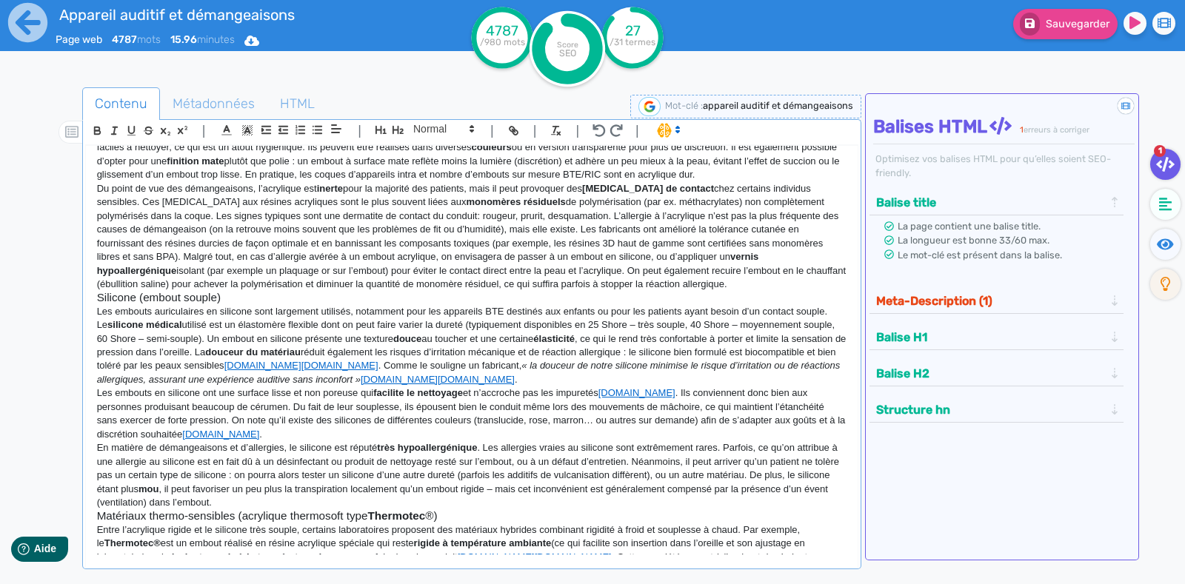
click at [440, 363] on p "Les embouts auriculaires en silicone sont largement utilisés, notamment pour le…" at bounding box center [471, 346] width 749 height 82
click at [355, 375] on link "[DOMAIN_NAME]" at bounding box center [316, 379] width 77 height 11
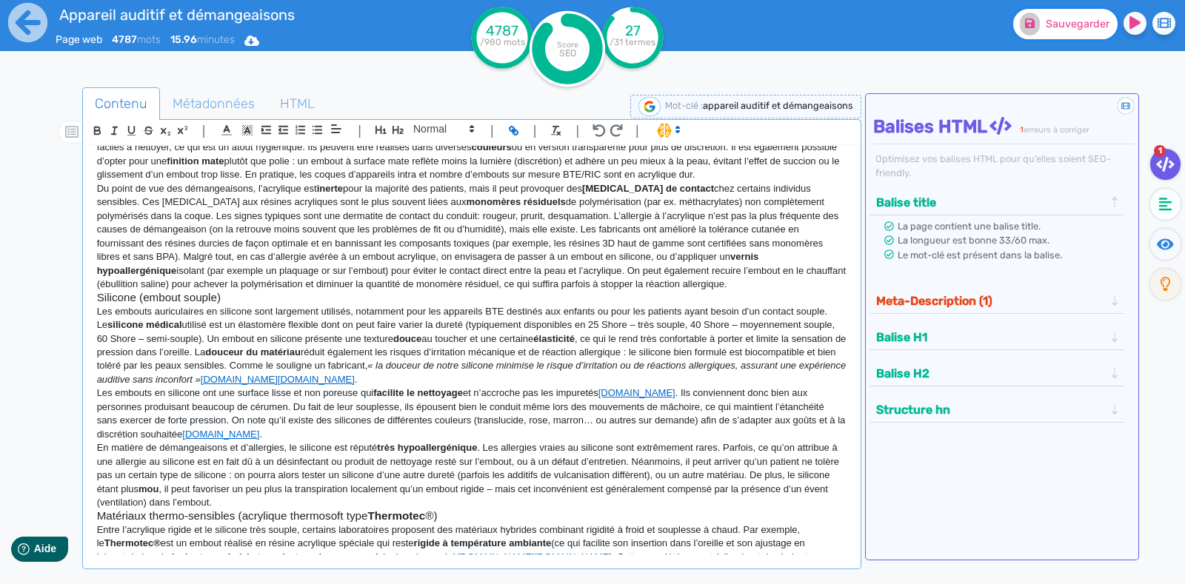
click at [1033, 19] on icon at bounding box center [1030, 23] width 10 height 10
